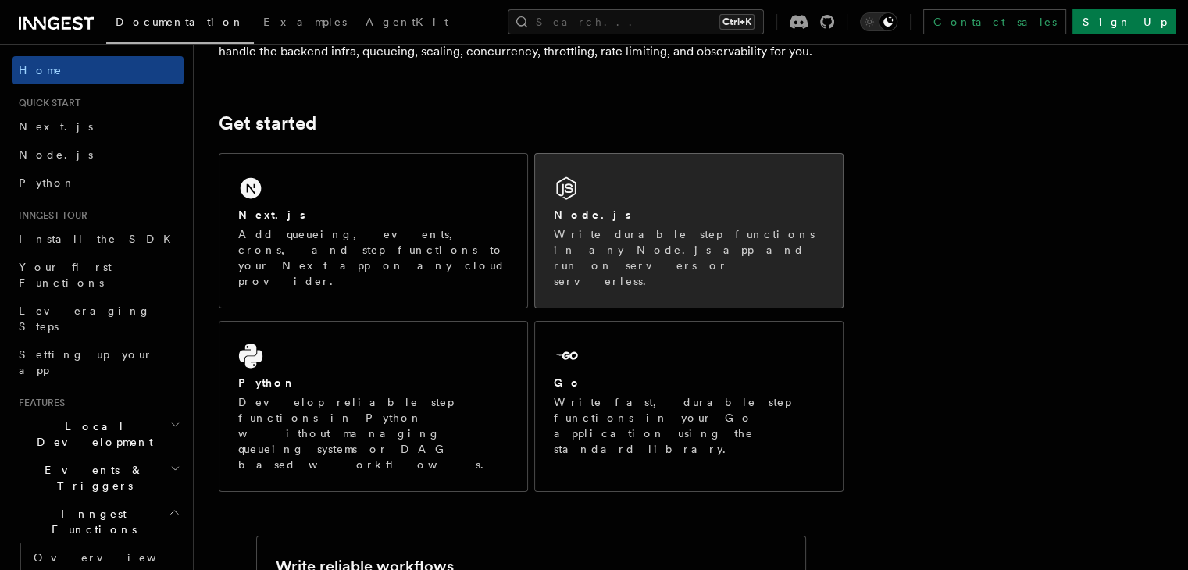
click at [597, 202] on div "Node.js Write durable step functions in any Node.js app and run on servers or s…" at bounding box center [689, 231] width 308 height 154
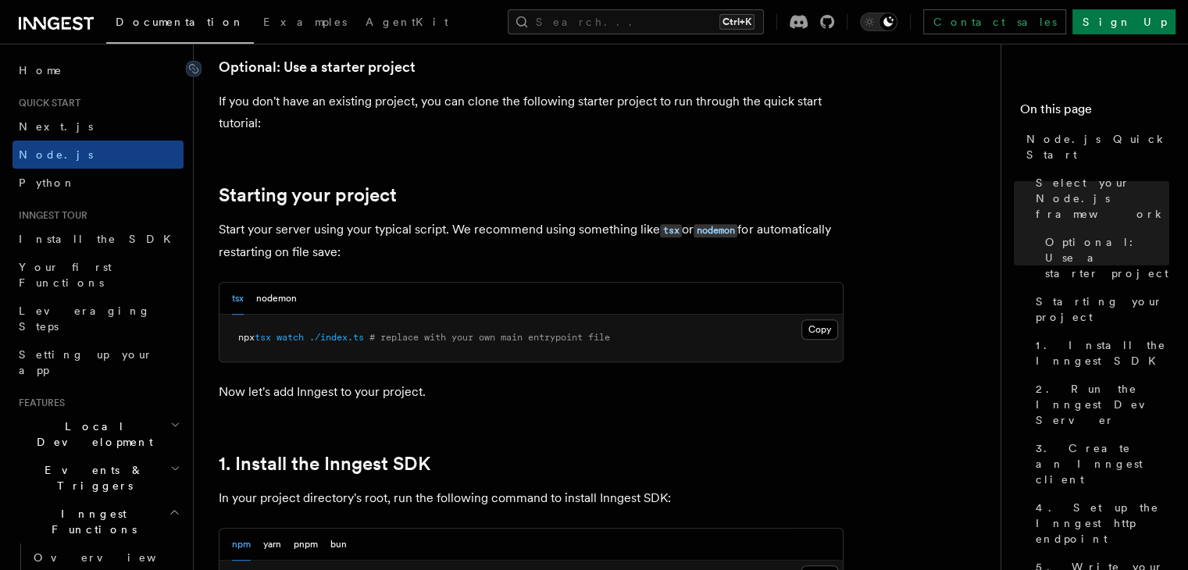
scroll to position [716, 0]
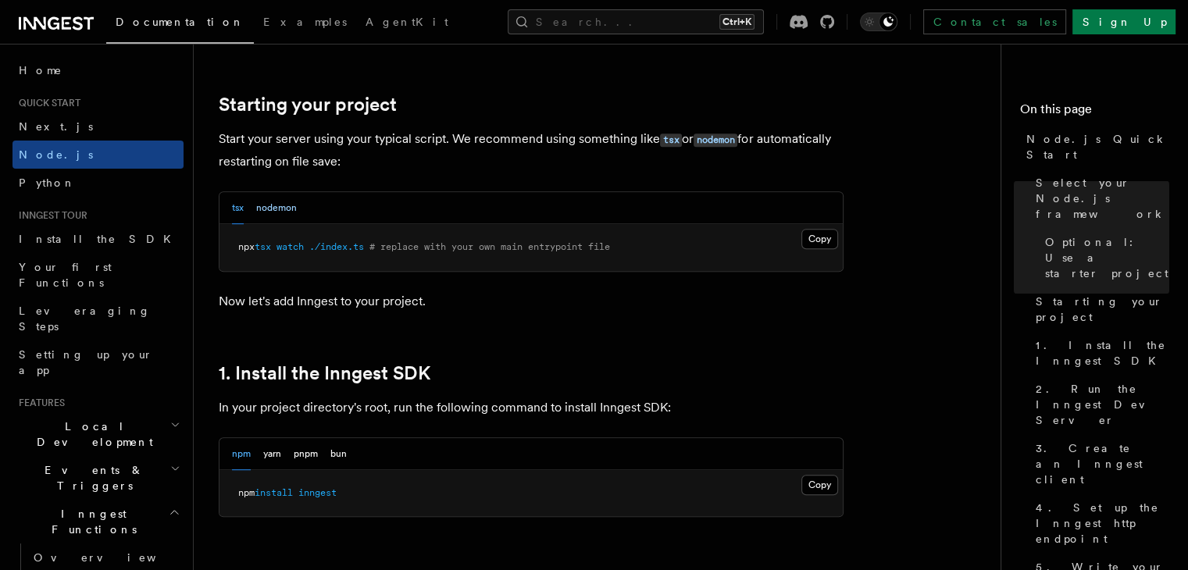
click at [284, 204] on button "nodemon" at bounding box center [276, 208] width 41 height 32
click at [232, 205] on button "tsx" at bounding box center [238, 208] width 12 height 32
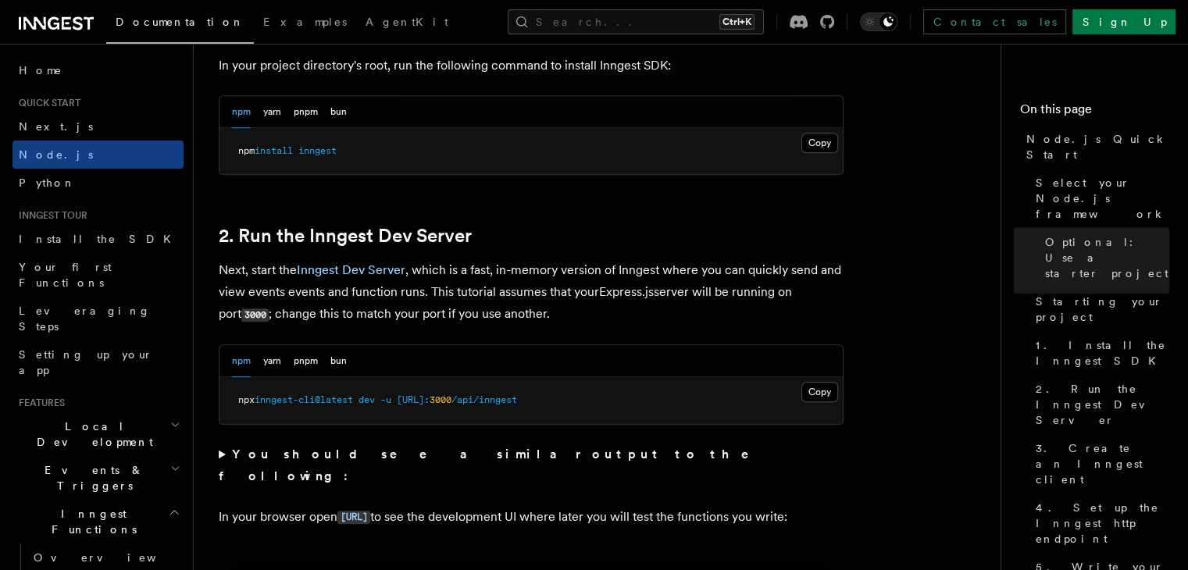
scroll to position [1059, 0]
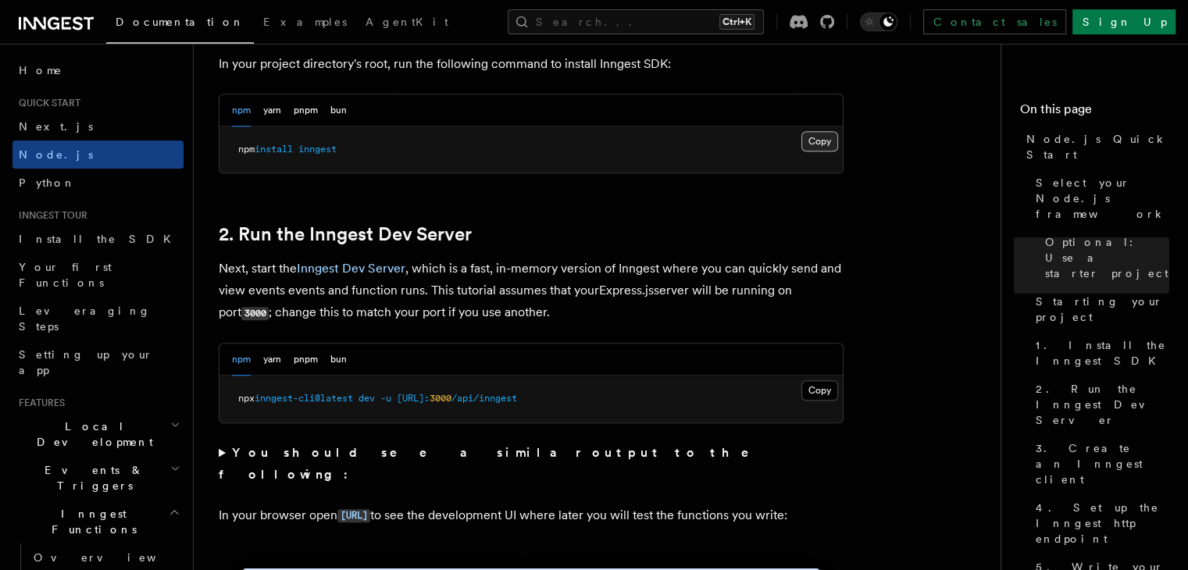
click at [816, 136] on button "Copy Copied" at bounding box center [820, 141] width 37 height 20
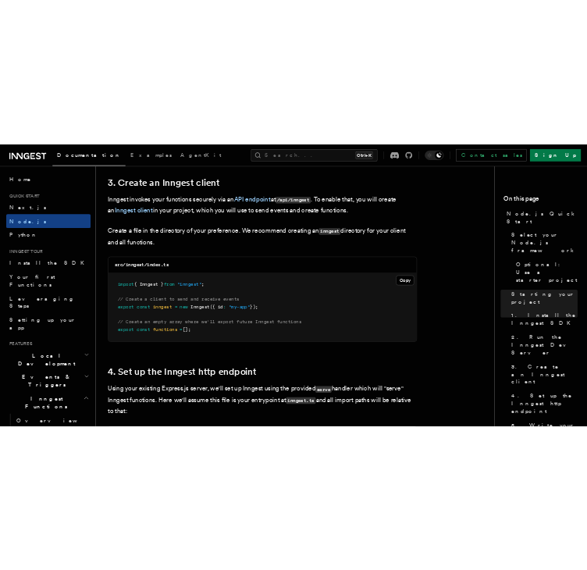
scroll to position [2034, 0]
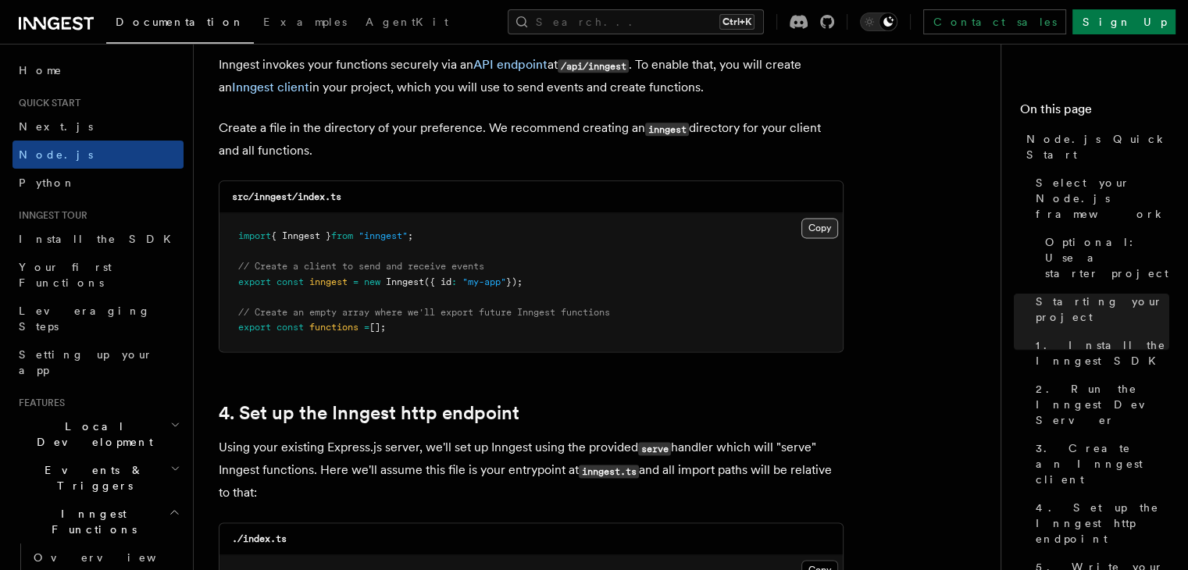
click at [812, 235] on button "Copy Copied" at bounding box center [820, 228] width 37 height 20
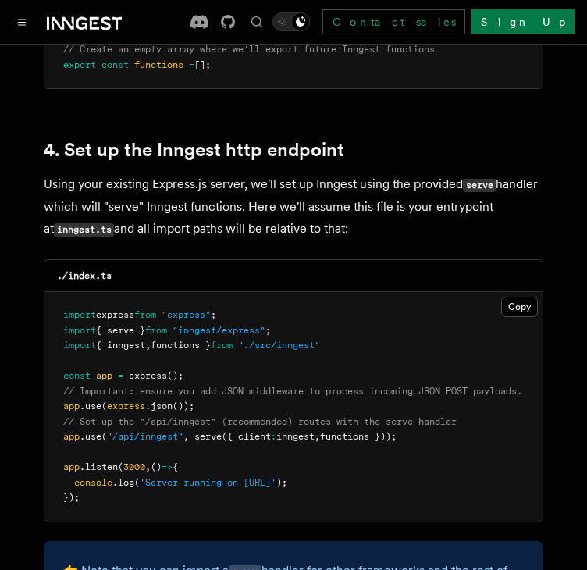
scroll to position [2321, 0]
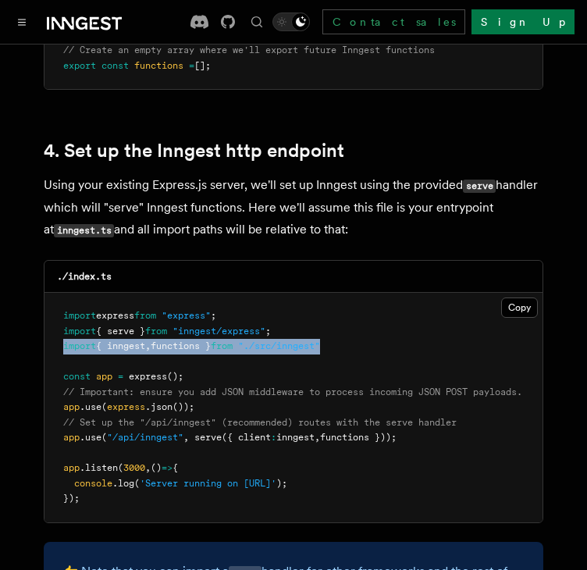
drag, startPoint x: 350, startPoint y: 321, endPoint x: 60, endPoint y: 333, distance: 290.1
click at [60, 333] on pre "import express from "express" ; import { serve } from "inngest/express" ; impor…" at bounding box center [294, 408] width 498 height 230
copy span "import { inngest , functions } from "./src/inngest""
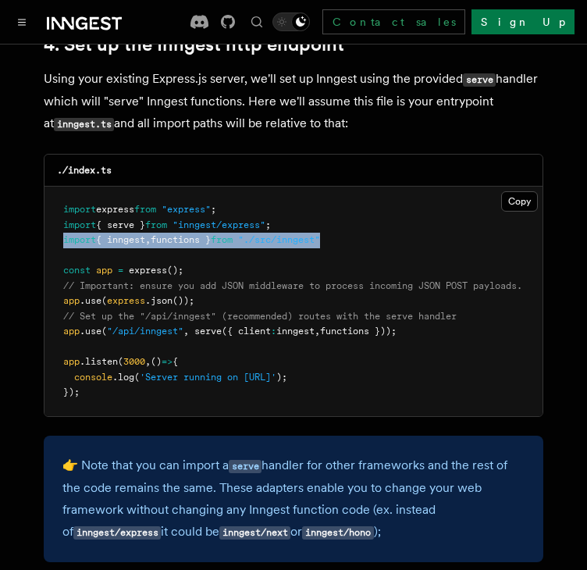
scroll to position [2430, 0]
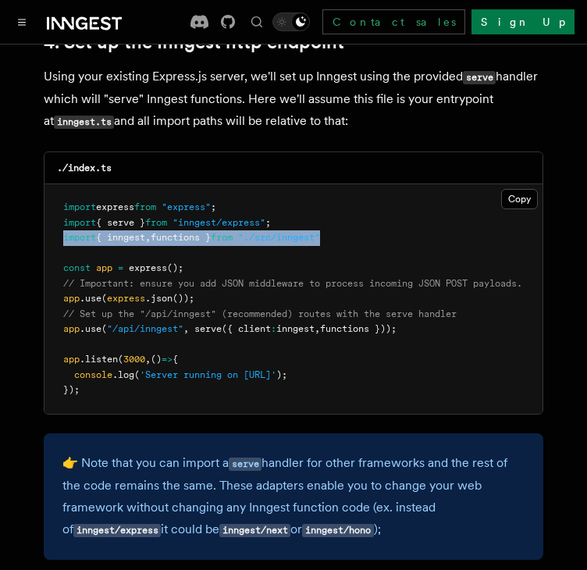
drag, startPoint x: 427, startPoint y: 307, endPoint x: 60, endPoint y: 312, distance: 367.2
click at [60, 312] on pre "import express from "express" ; import { serve } from "inngest/express" ; impor…" at bounding box center [294, 299] width 498 height 230
copy span "app .use ( "/api/inngest" , serve ({ client : inngest , functions }));"
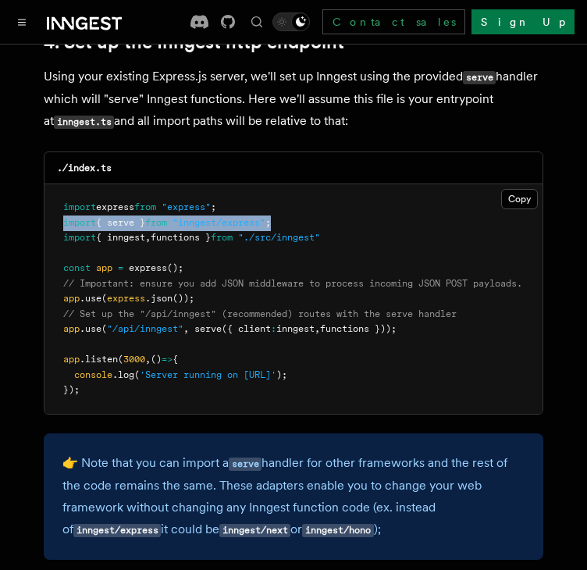
drag, startPoint x: 298, startPoint y: 202, endPoint x: 56, endPoint y: 202, distance: 242.2
click at [56, 202] on pre "import express from "express" ; import { serve } from "inngest/express" ; impor…" at bounding box center [294, 299] width 498 height 230
copy span "import { serve } from "inngest/express" ;"
